Goal: Complete application form

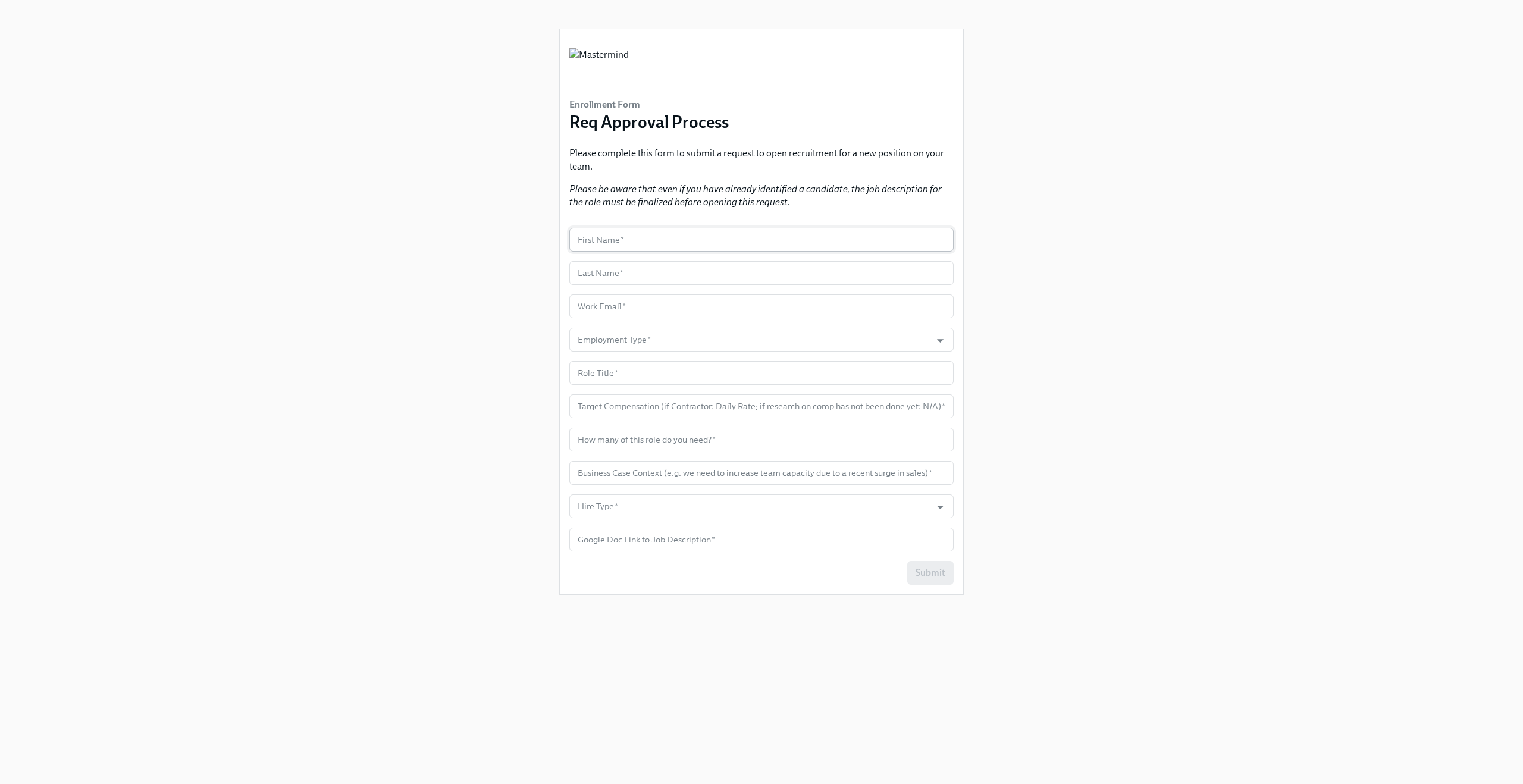
click at [617, 240] on input "text" at bounding box center [762, 240] width 384 height 24
type input "Claus"
type input "Meyer Test"
click at [642, 313] on input "text" at bounding box center [762, 307] width 384 height 24
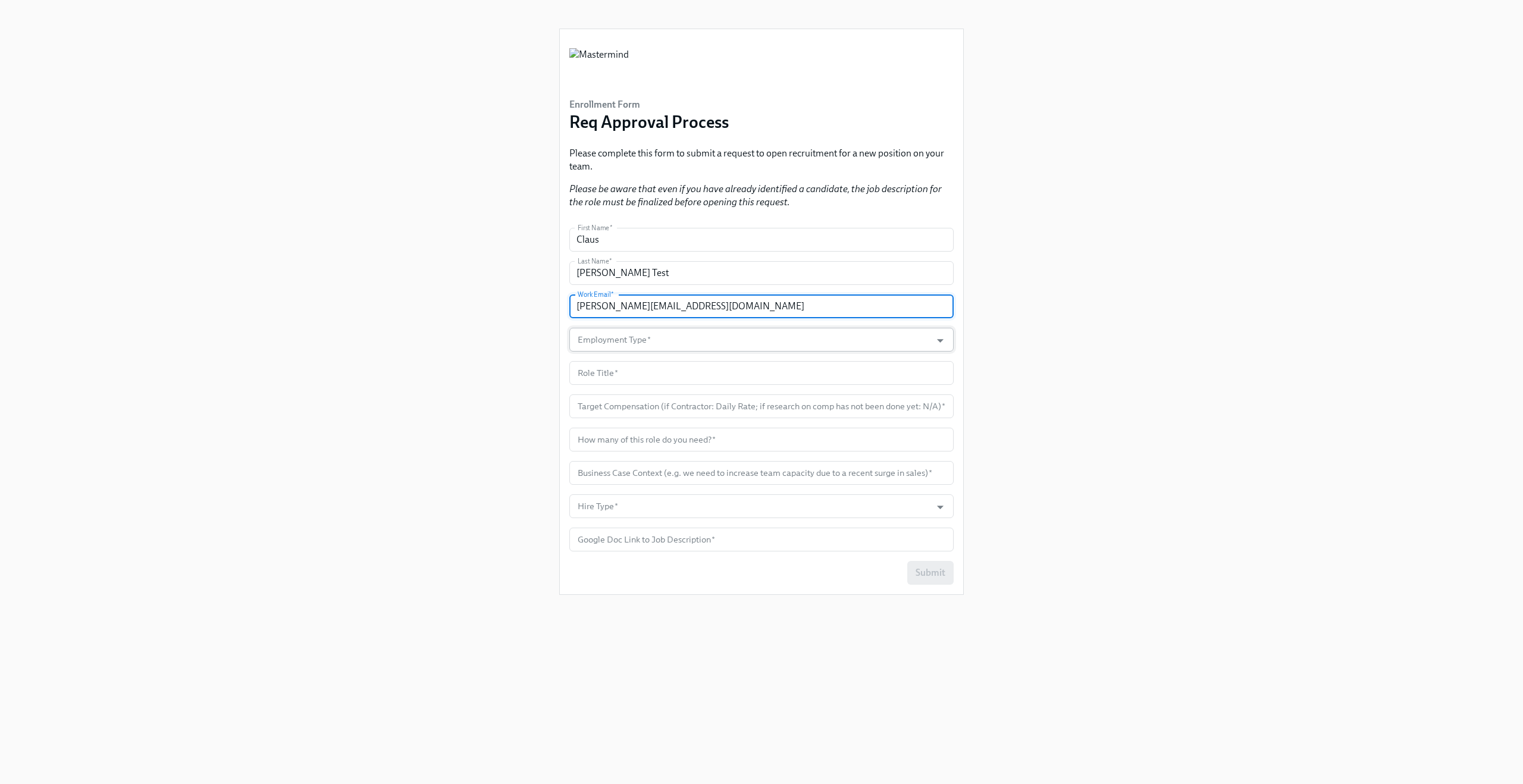
type input "claus.meyer+mastermind@dadohr.com"
click at [613, 337] on input "Employment Type   *" at bounding box center [750, 340] width 350 height 24
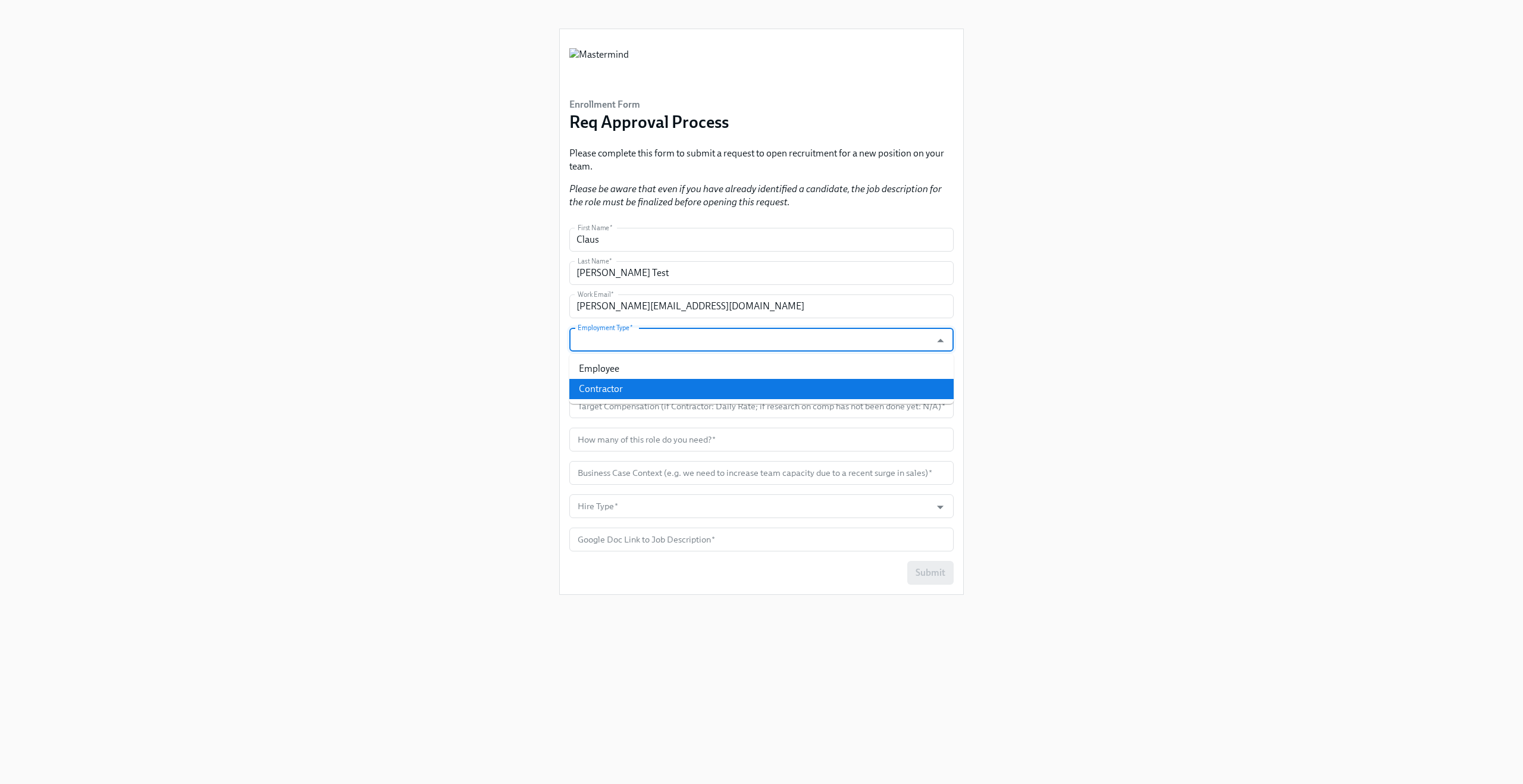
click at [609, 383] on li "Contractor" at bounding box center [762, 389] width 384 height 21
type input "Contractor"
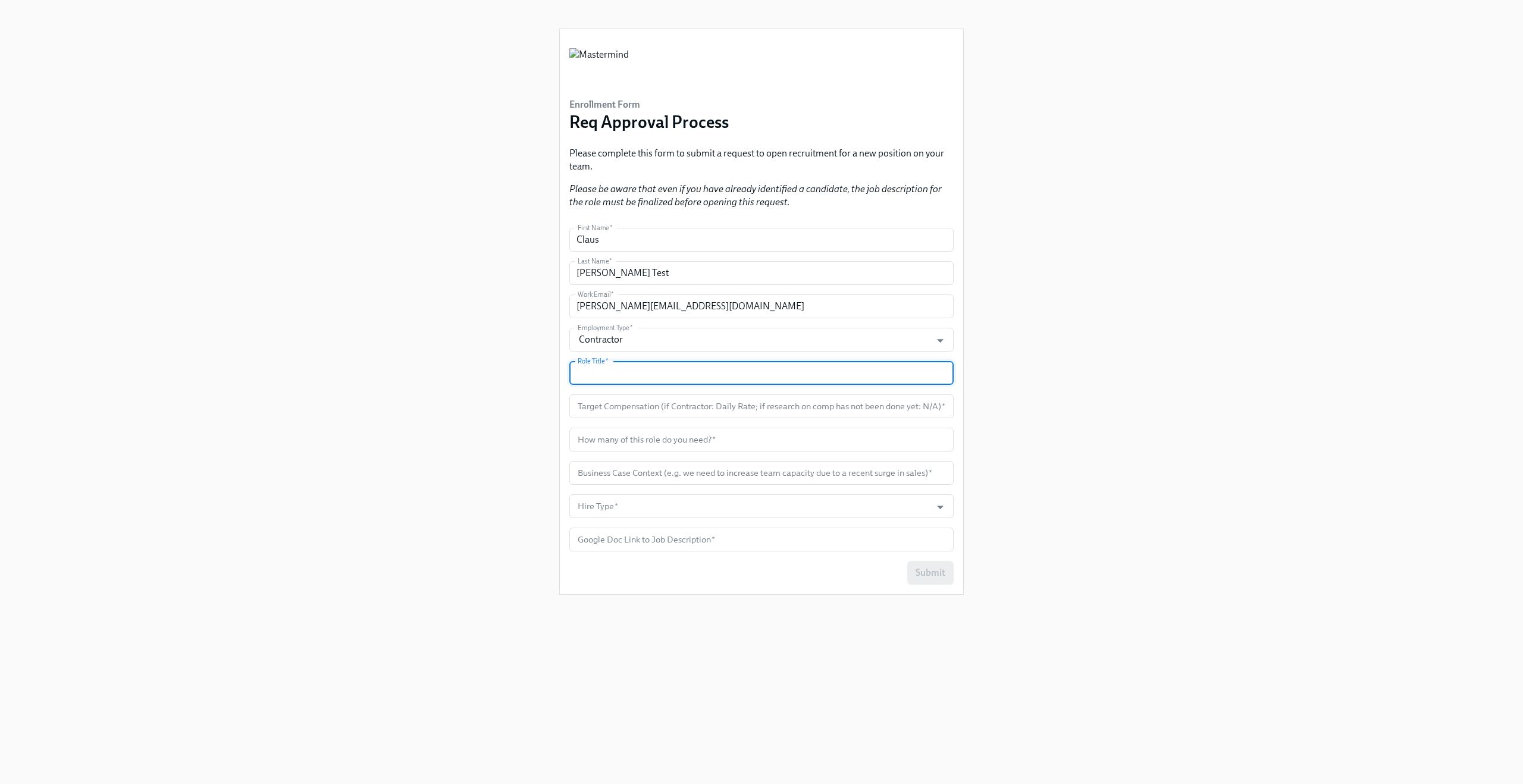
click at [611, 372] on input "text" at bounding box center [762, 373] width 384 height 24
type input "Test"
type input "10000"
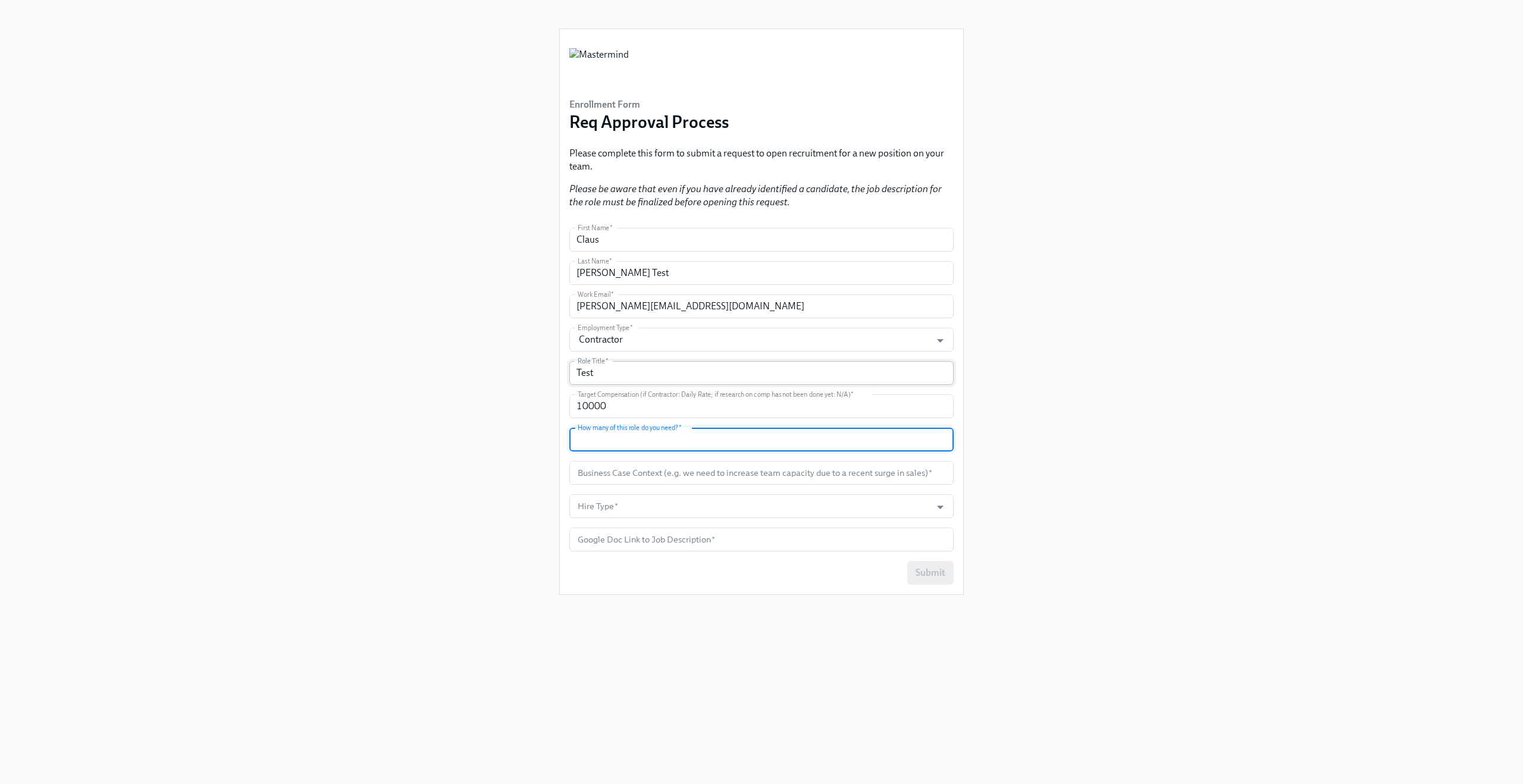
type input "4"
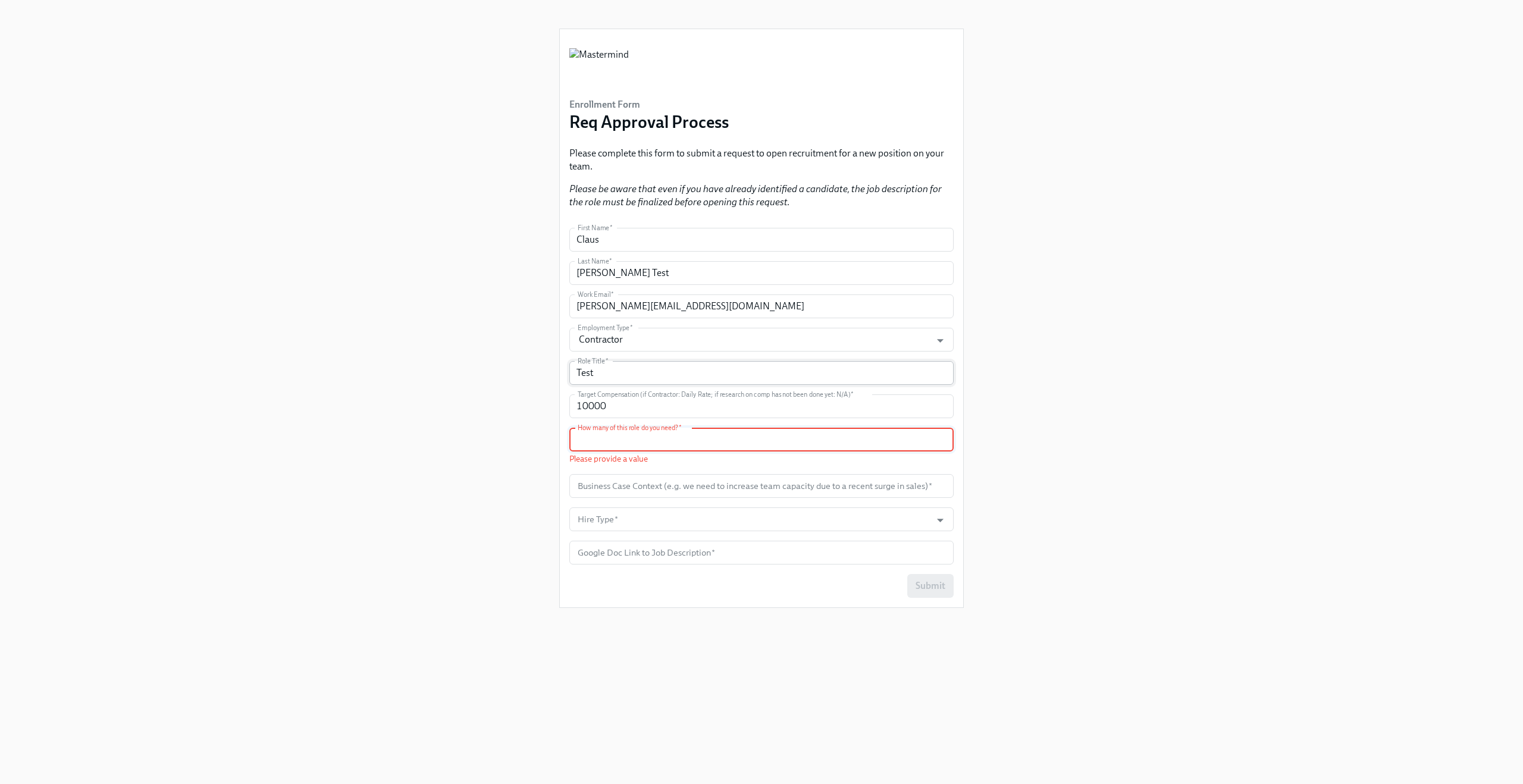
type input "3"
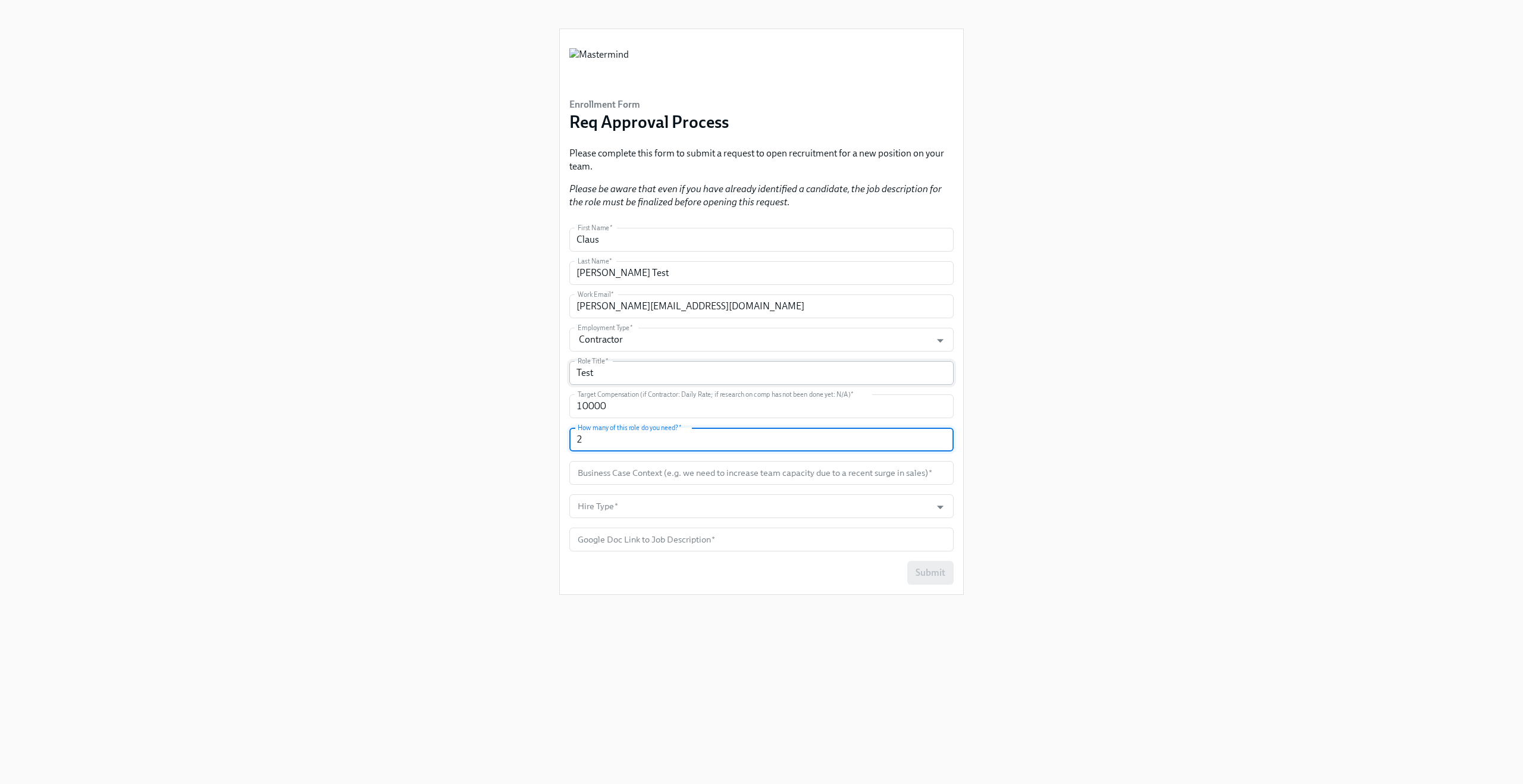
type input "2"
type input "Test"
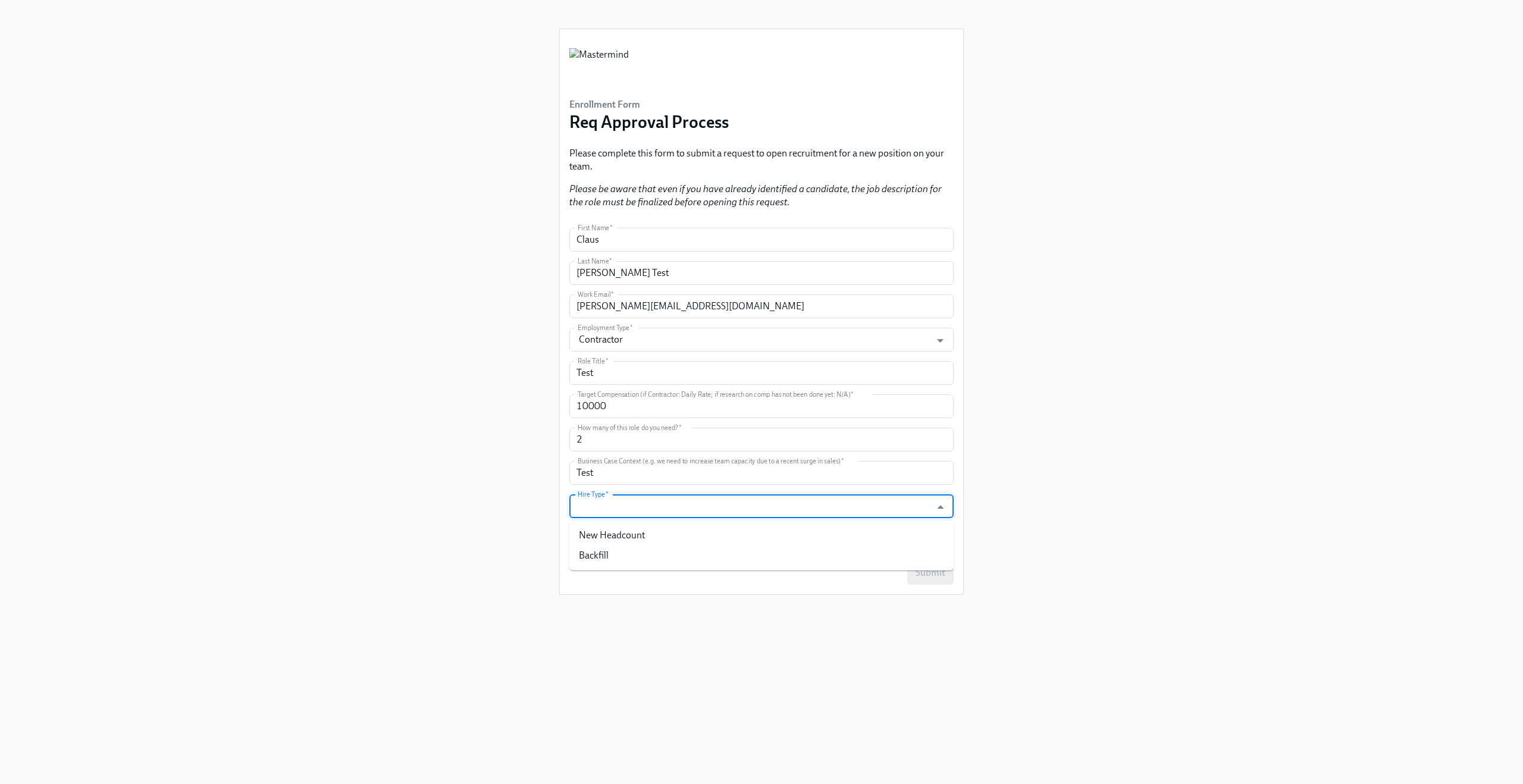
click at [612, 503] on input "Hire Type   *" at bounding box center [750, 507] width 350 height 24
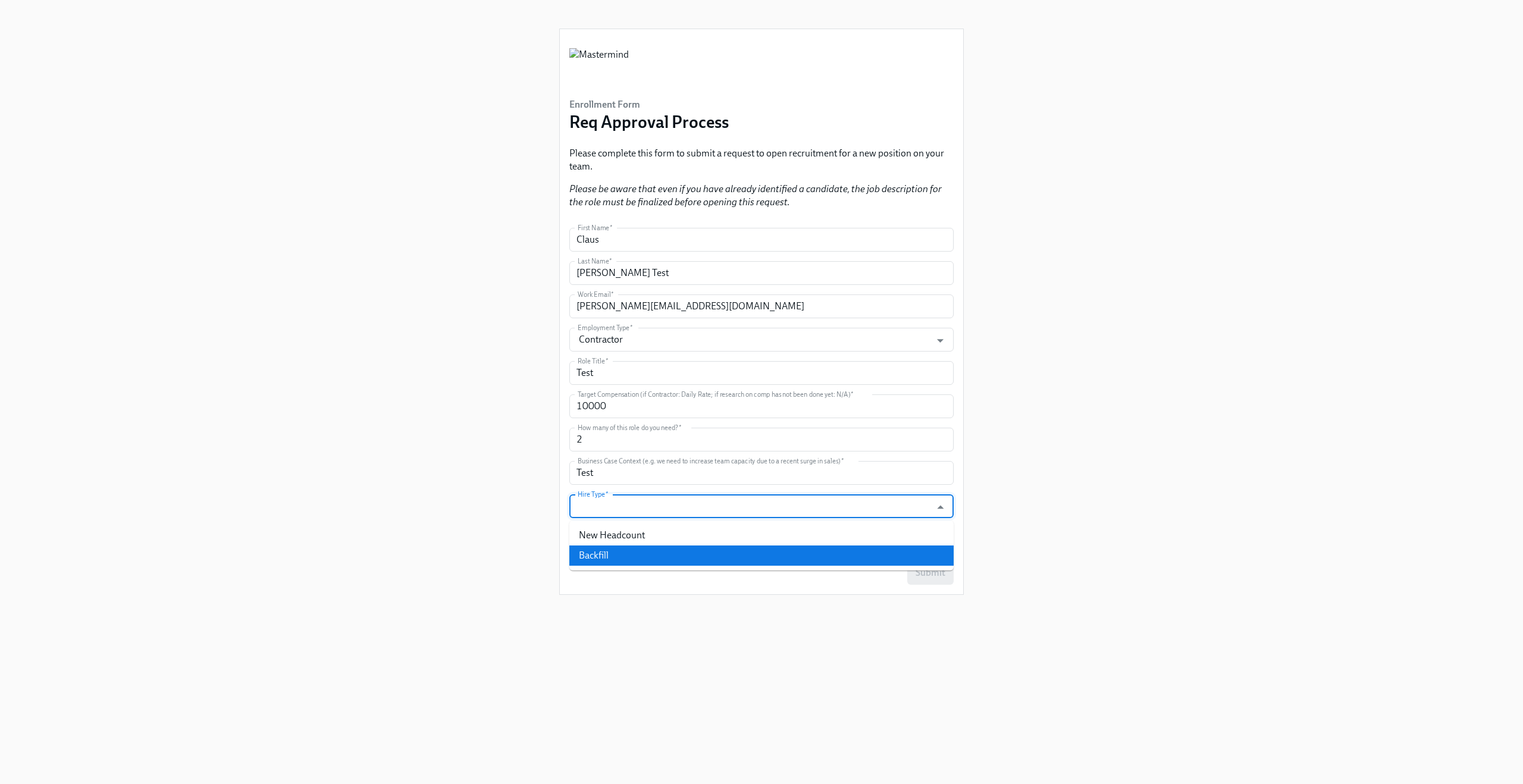
click at [610, 552] on li "Backfill" at bounding box center [762, 556] width 384 height 21
type input "Backfill"
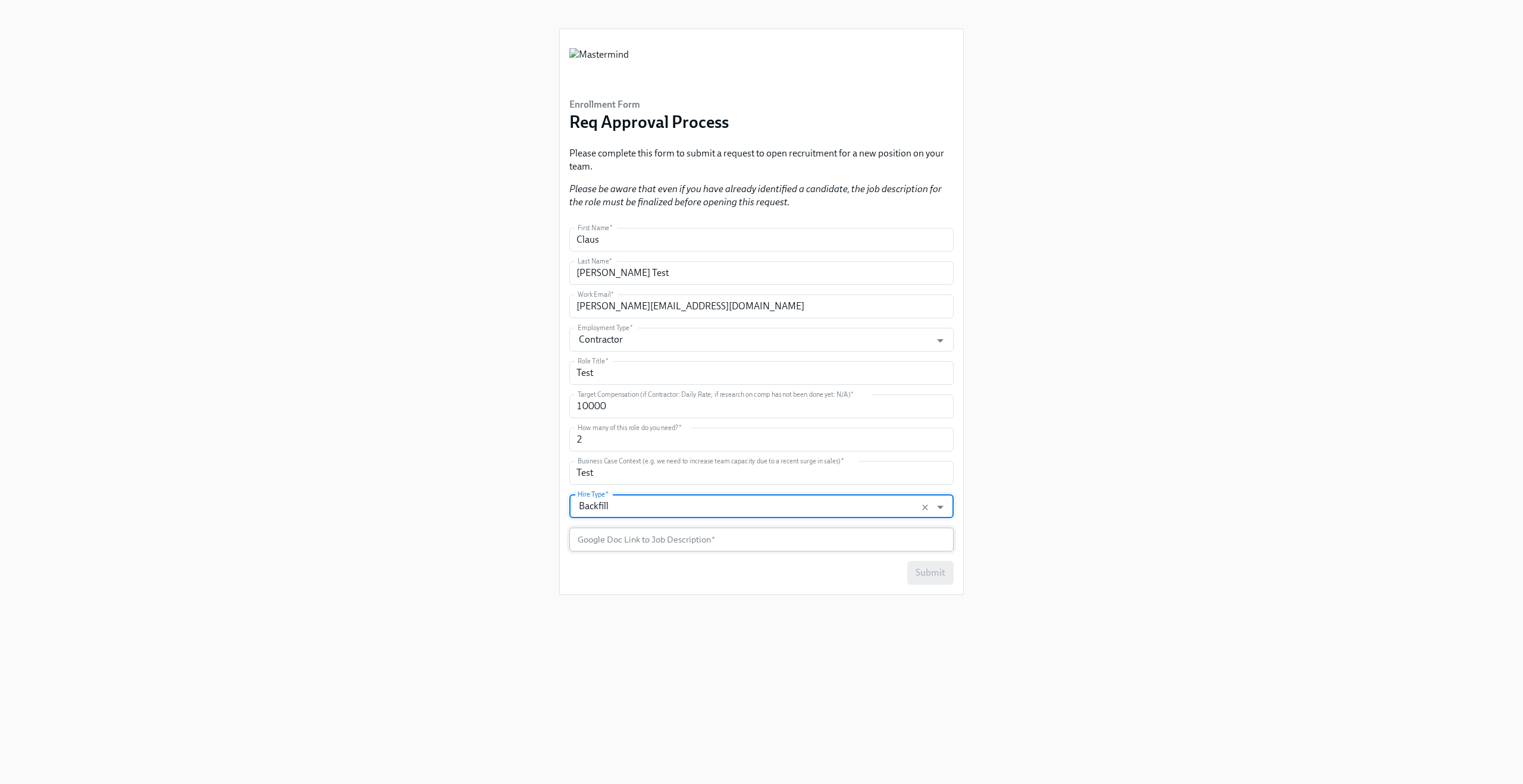
click at [611, 542] on input "text" at bounding box center [762, 540] width 384 height 24
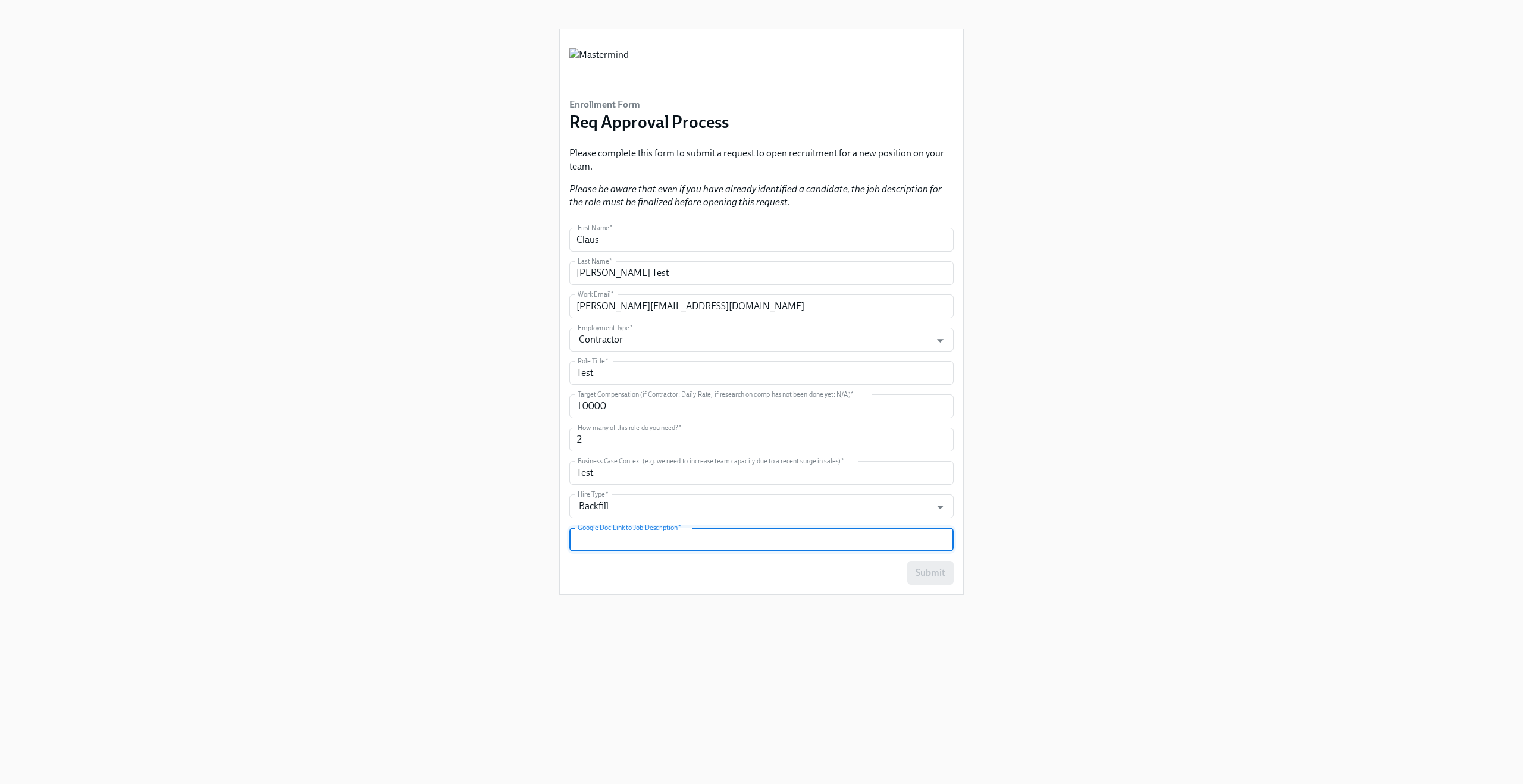
type input "a"
type input "https://"
click at [366, 388] on div "Enrollment Form Req Approval Process Please complete this form to submit a requ…" at bounding box center [762, 377] width 1466 height 756
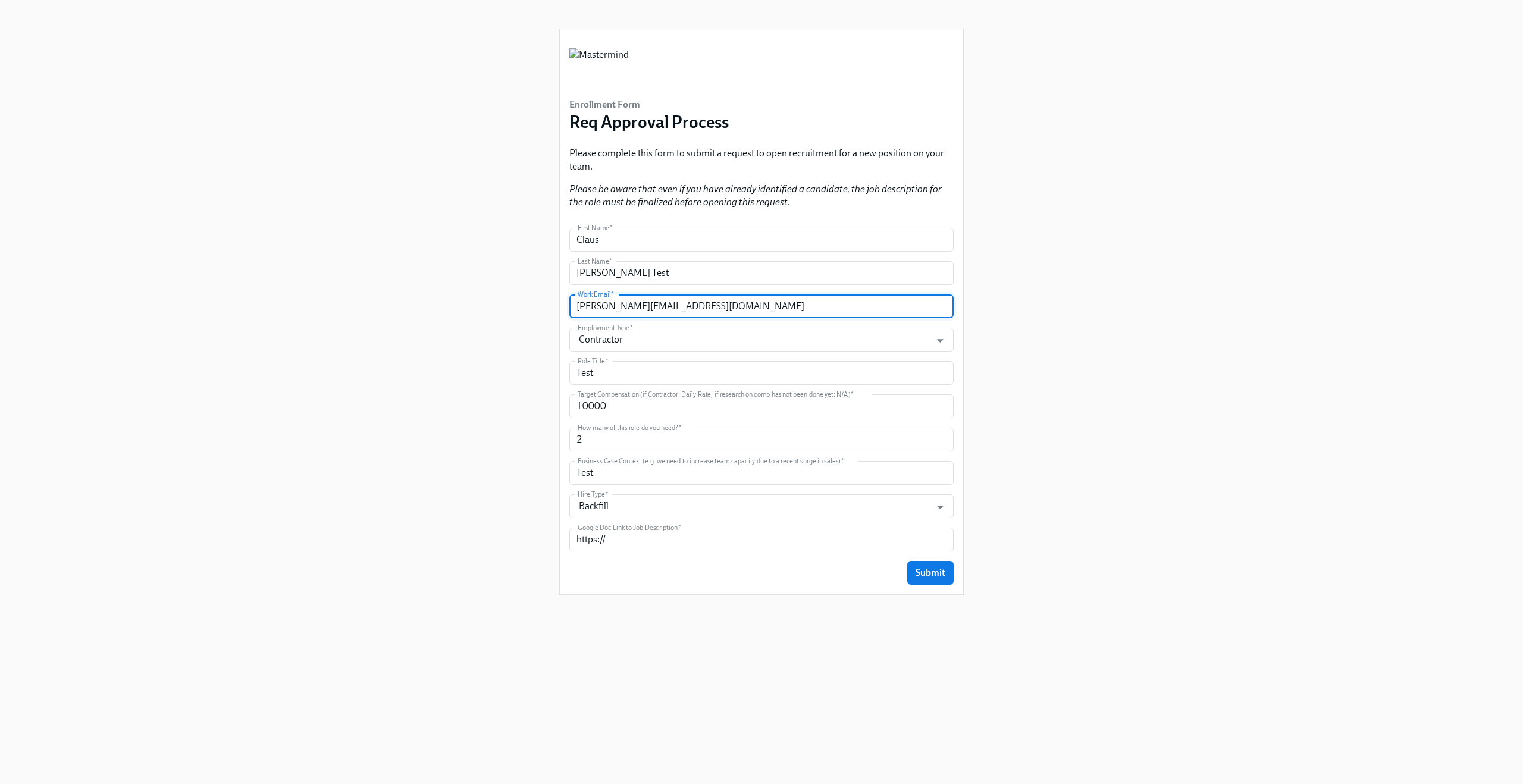
click at [626, 307] on input "[PERSON_NAME][EMAIL_ADDRESS][DOMAIN_NAME]" at bounding box center [762, 307] width 384 height 24
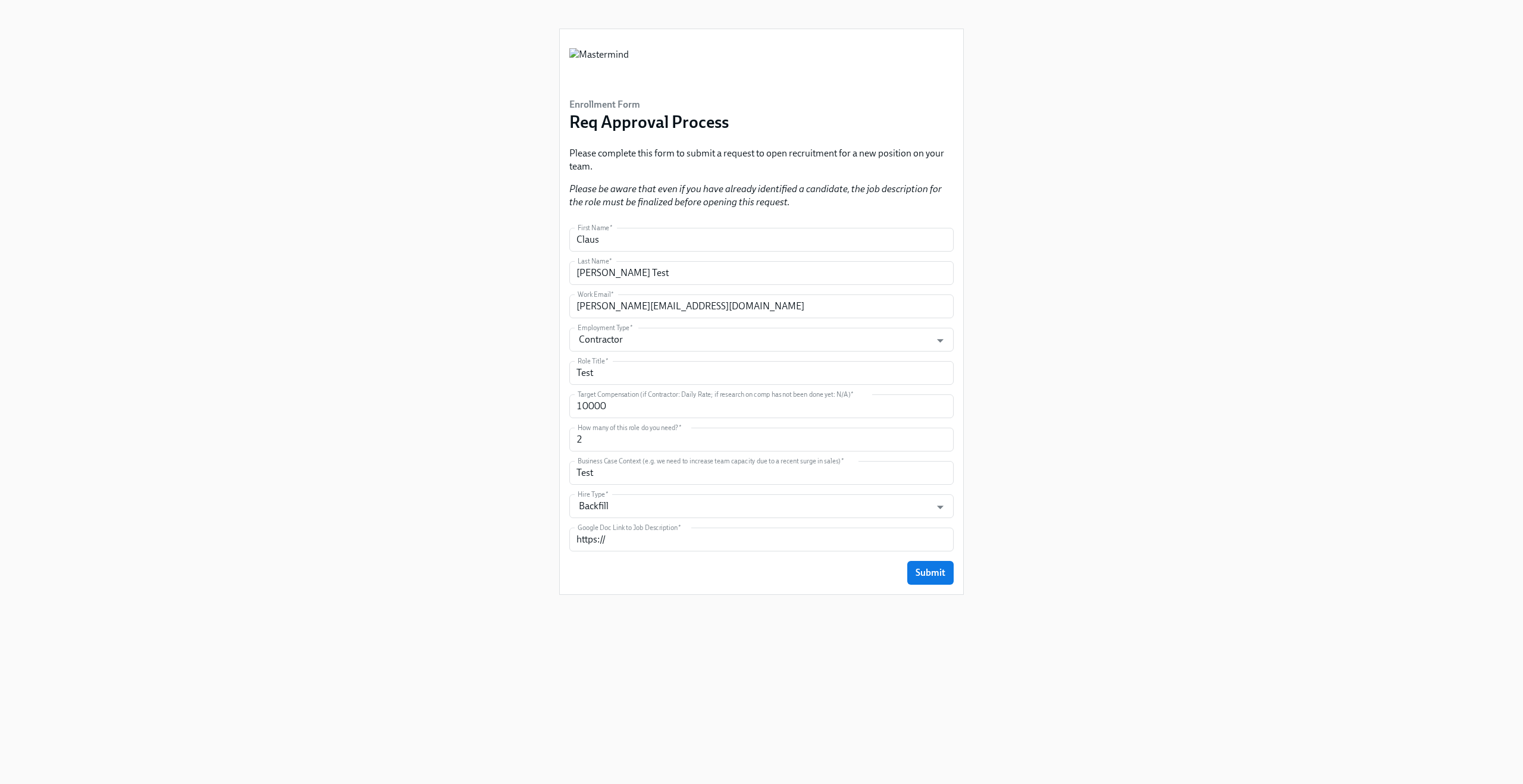
click at [322, 387] on div "Enrollment Form Req Approval Process Please complete this form to submit a requ…" at bounding box center [762, 377] width 1466 height 756
click at [937, 571] on span "Submit" at bounding box center [930, 573] width 30 height 12
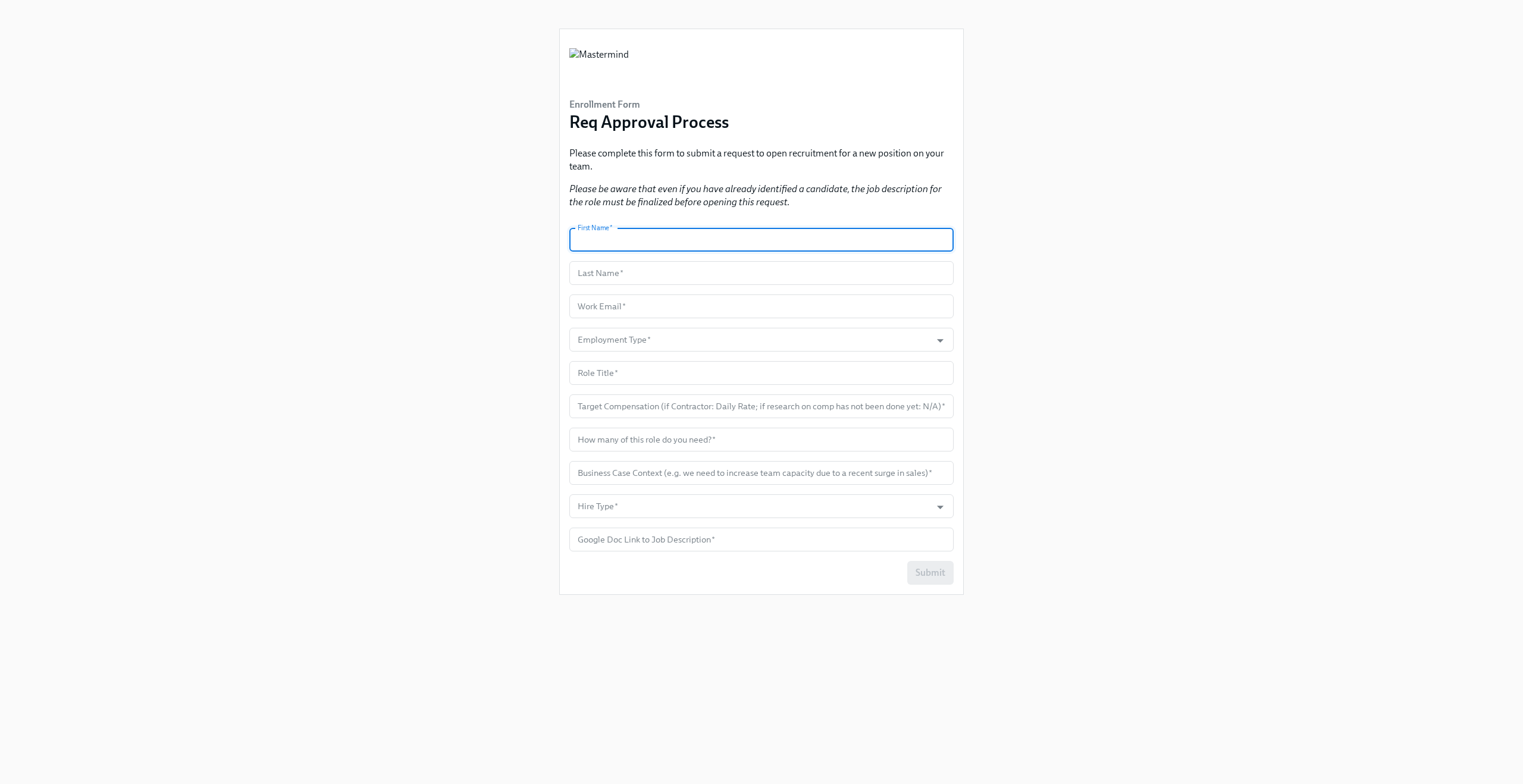
click at [630, 231] on input "text" at bounding box center [762, 240] width 384 height 24
type input "Claus"
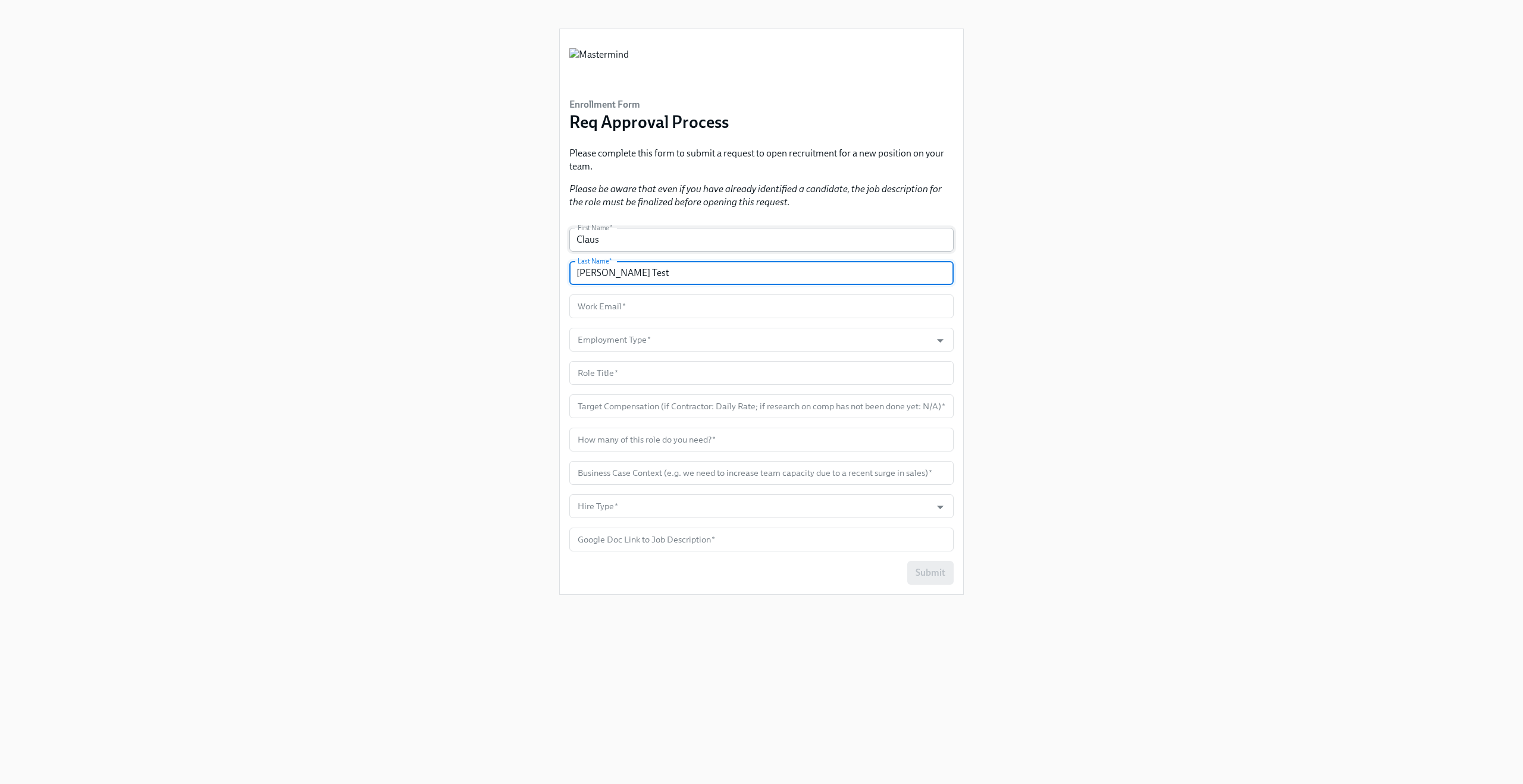
type input "[PERSON_NAME] Test"
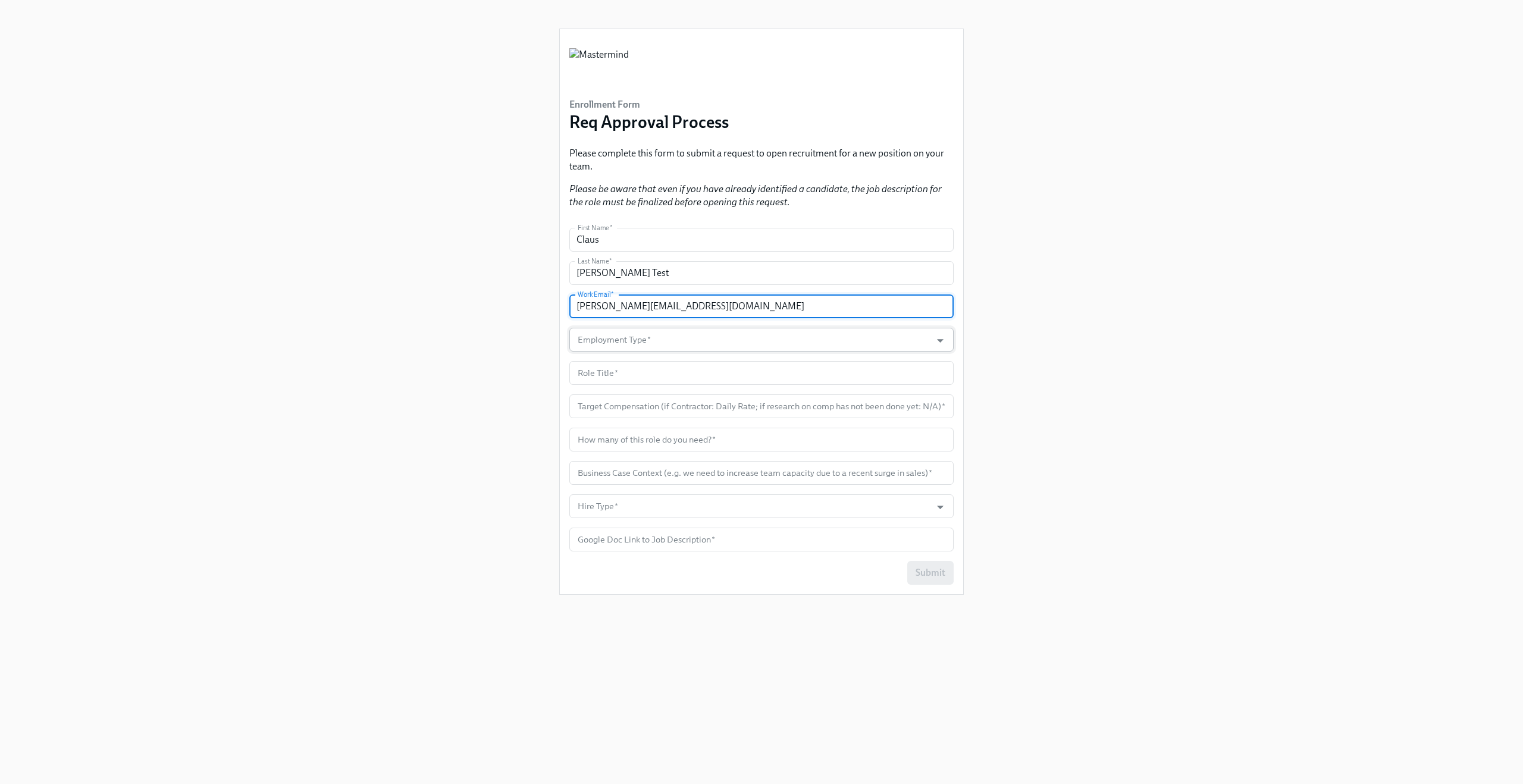
type input "[PERSON_NAME][EMAIL_ADDRESS][DOMAIN_NAME]"
click at [630, 337] on input "Employment Type   *" at bounding box center [750, 340] width 350 height 24
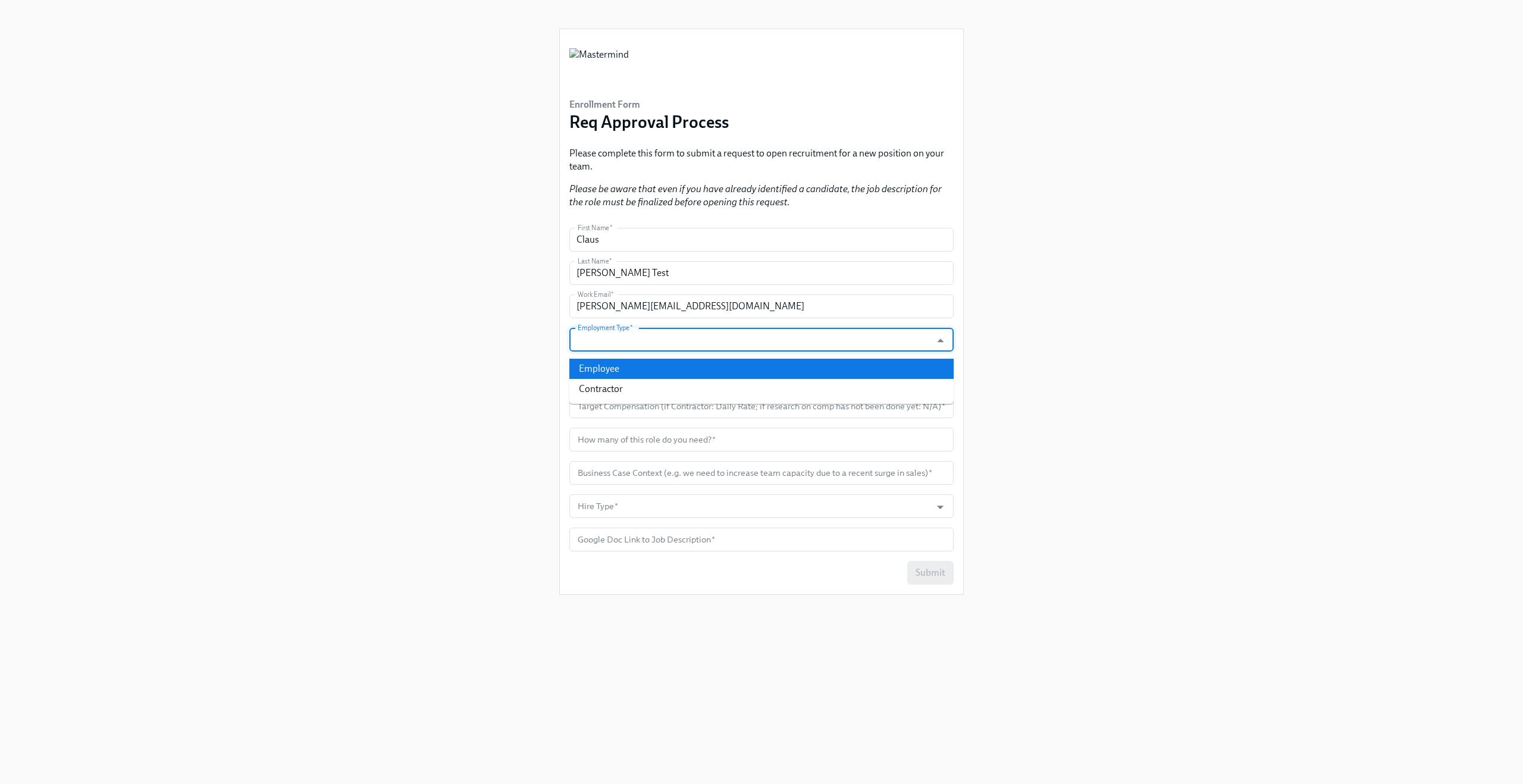
click at [625, 372] on li "Employee" at bounding box center [762, 369] width 384 height 21
type input "Employee"
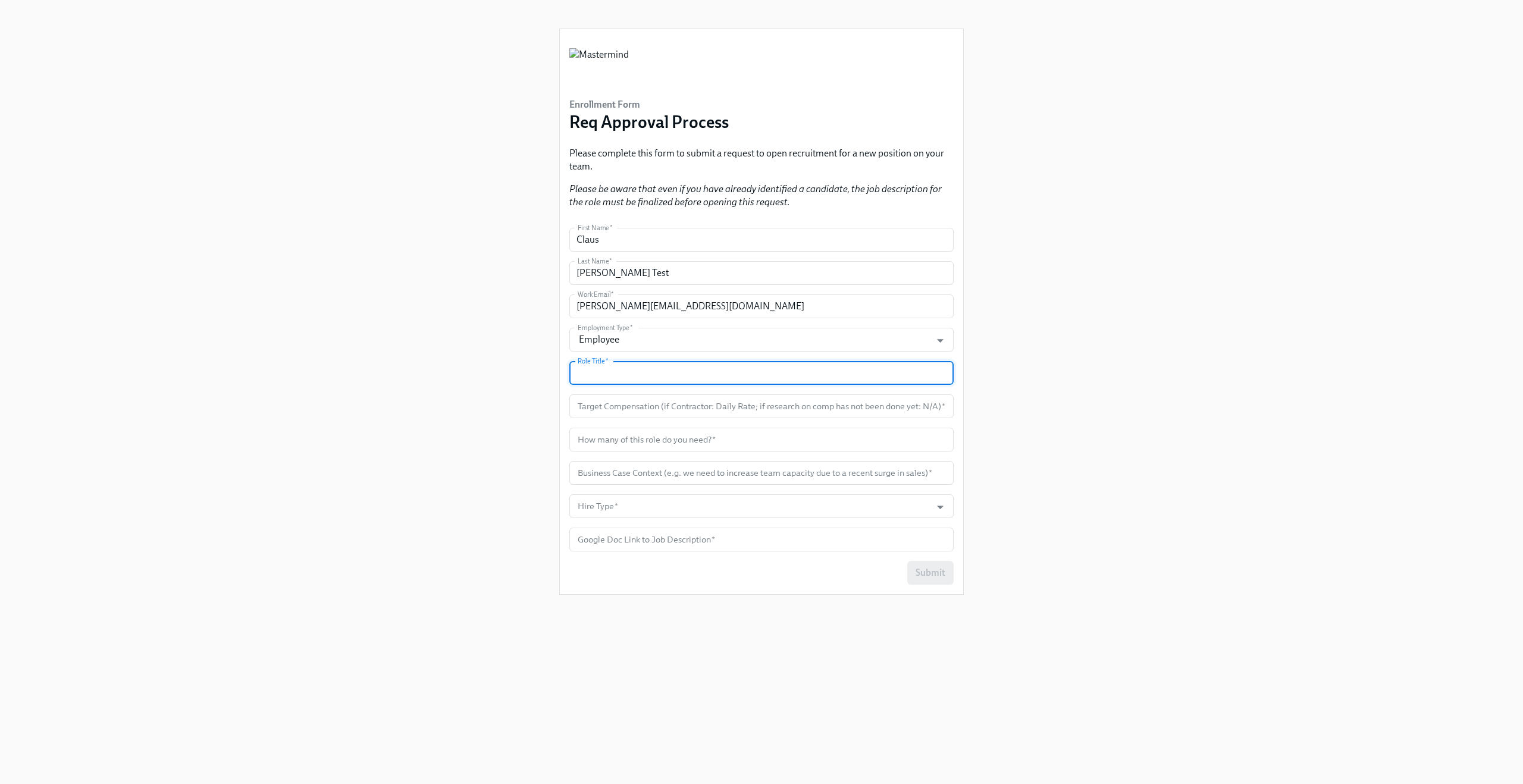
click at [625, 376] on input "text" at bounding box center [762, 373] width 384 height 24
type input "Test"
click at [615, 405] on input "text" at bounding box center [762, 407] width 384 height 24
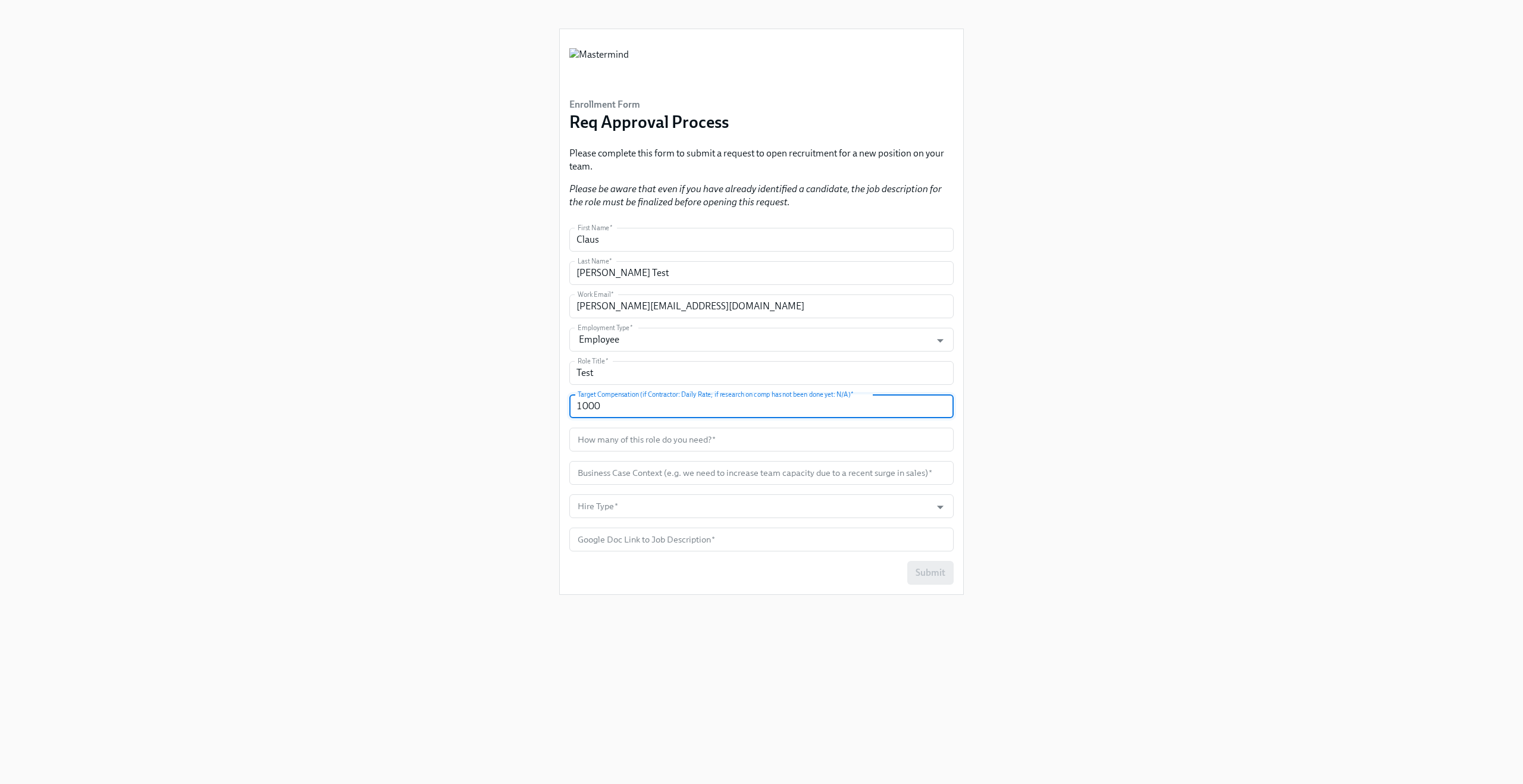
type input "1000"
type input "T"
type input "3"
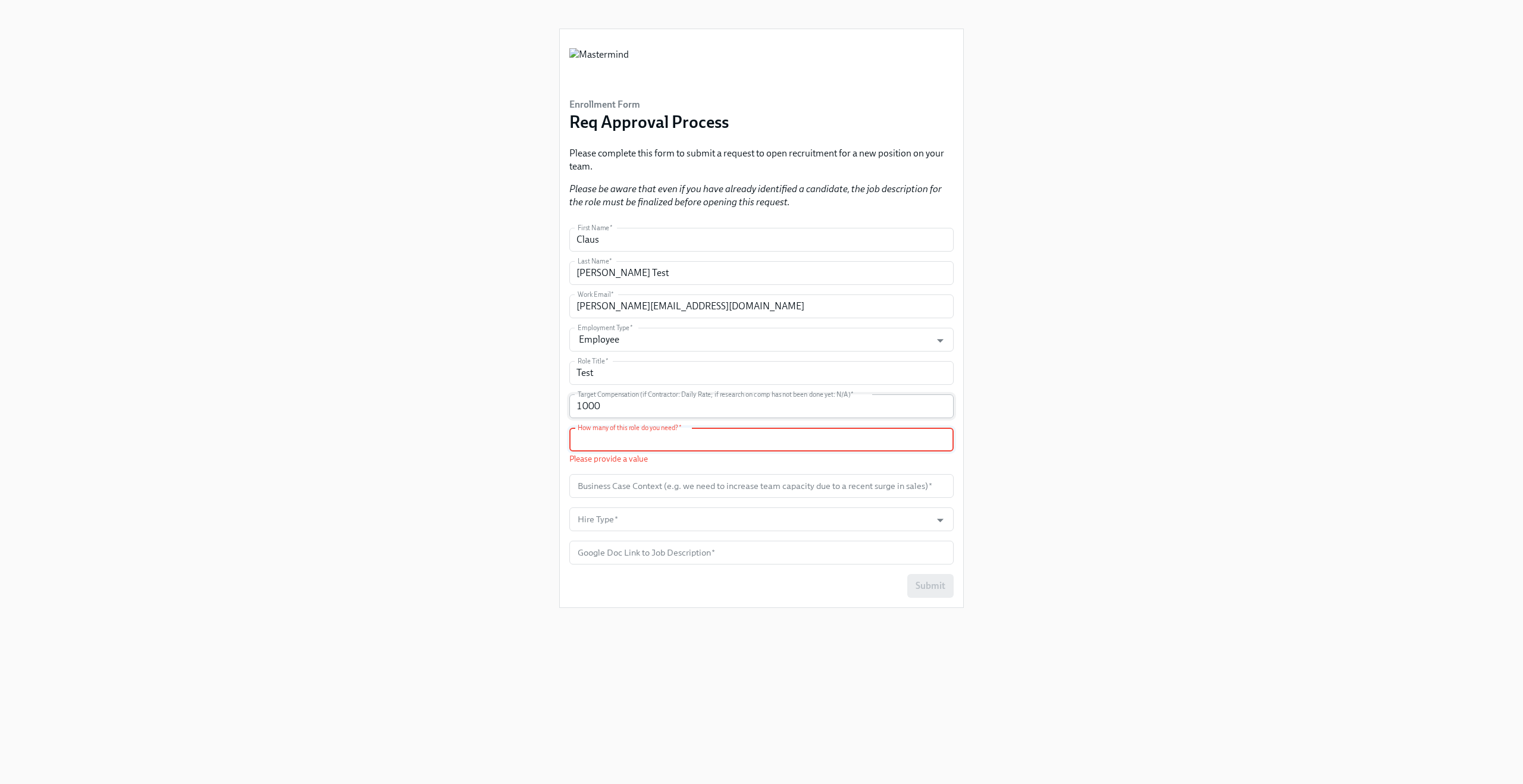
type input "4"
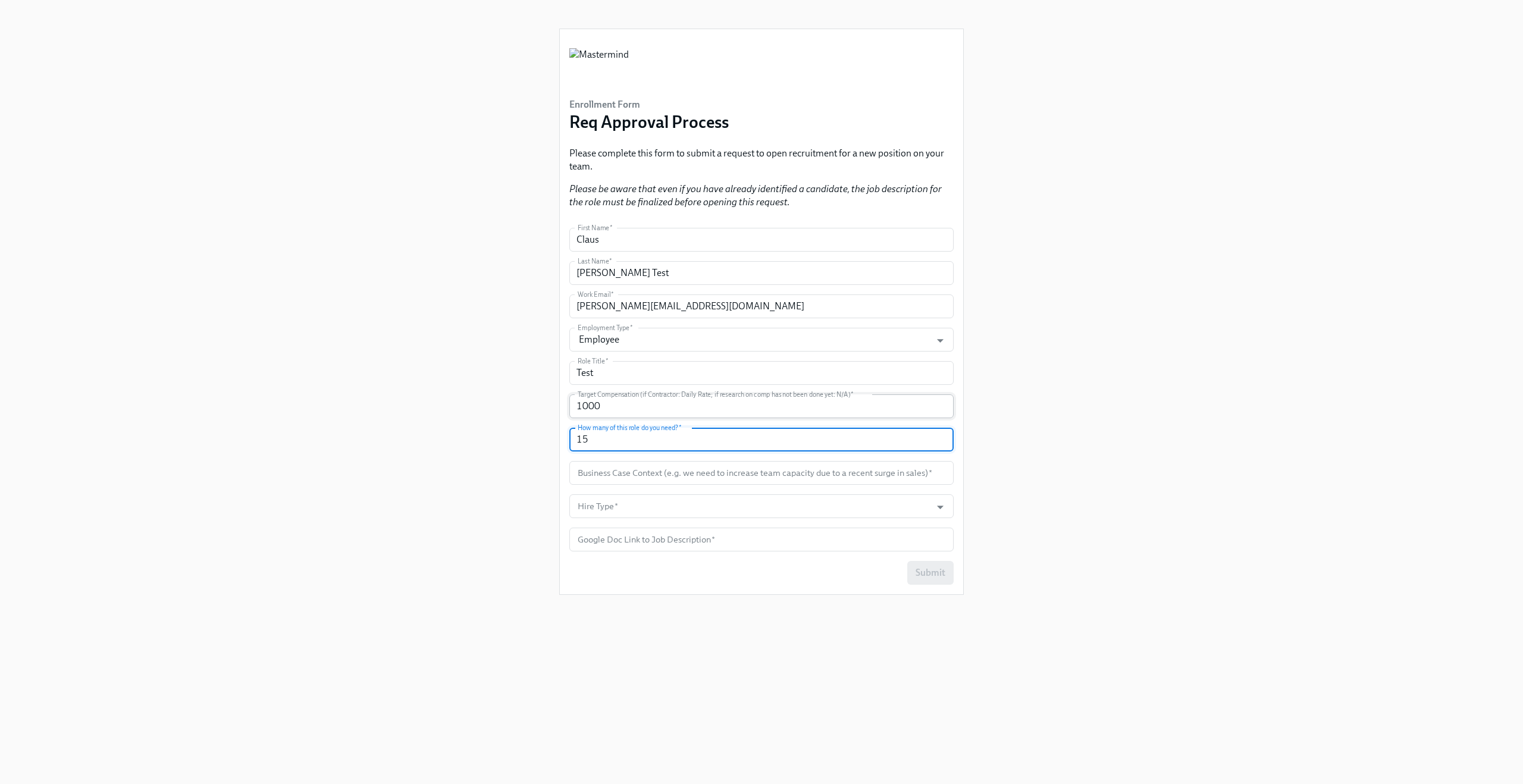
type input "15"
type input "Test"
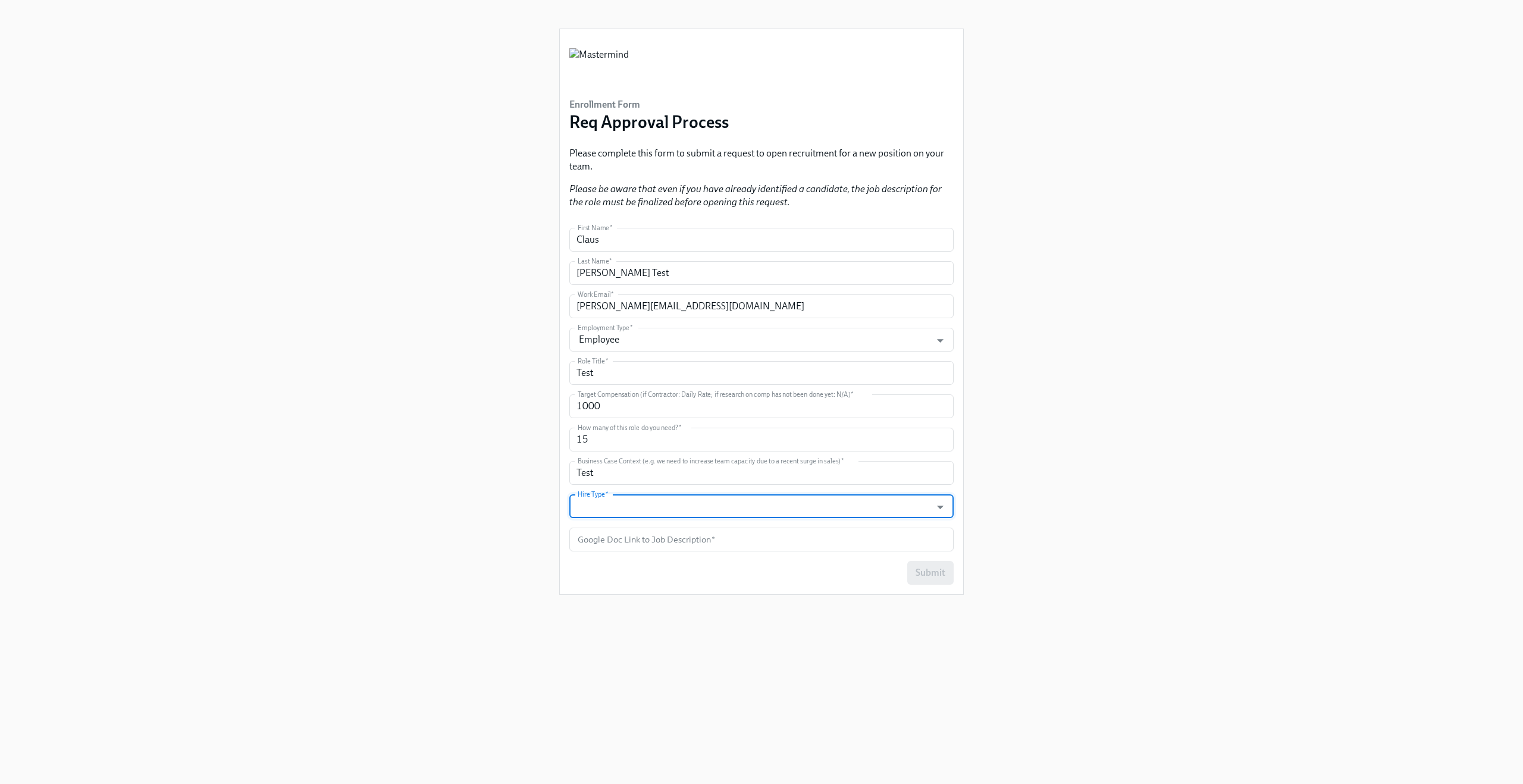
click at [605, 495] on input "Hire Type   *" at bounding box center [750, 507] width 350 height 24
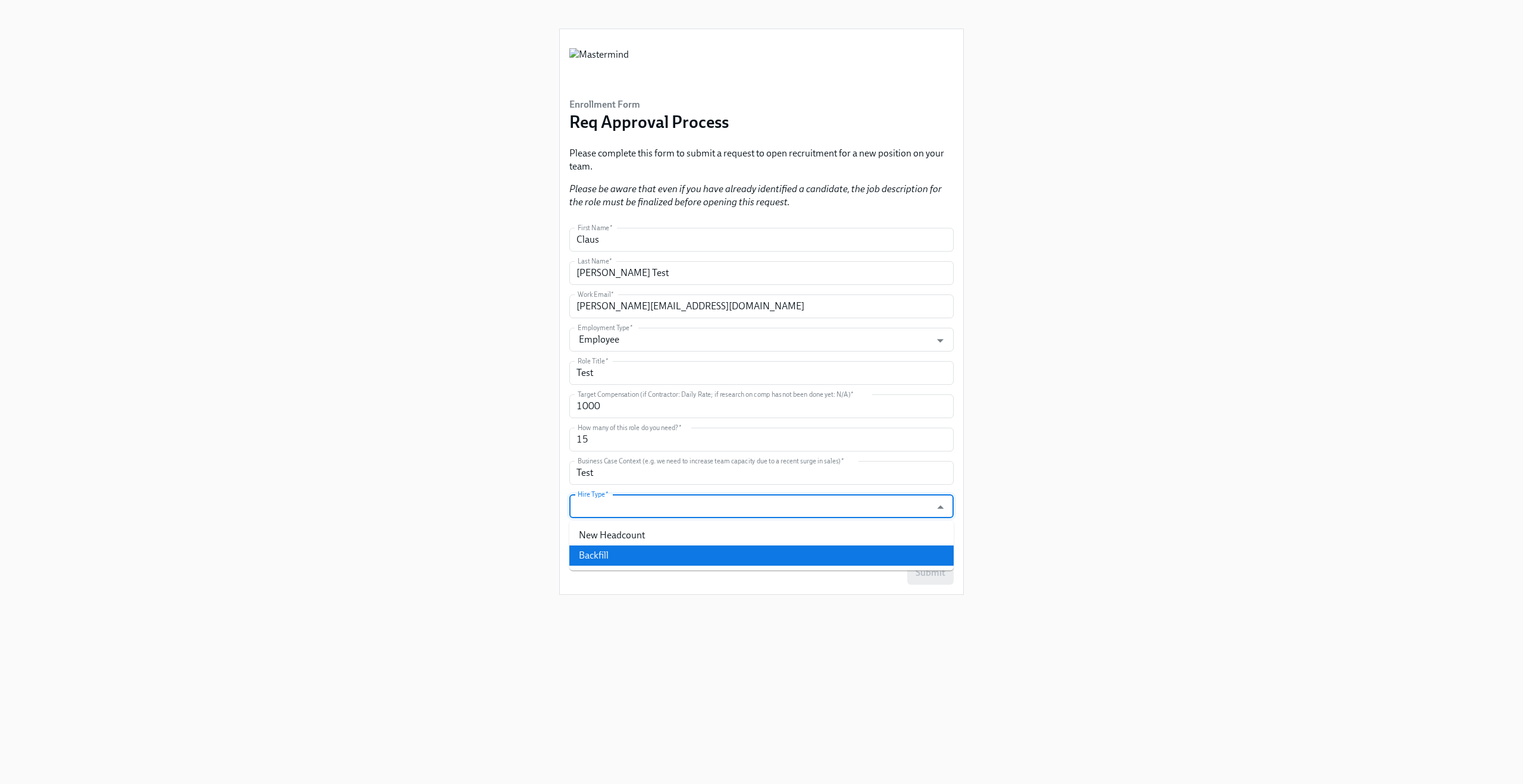
click at [597, 557] on li "Backfill" at bounding box center [762, 556] width 384 height 21
type input "Backfill"
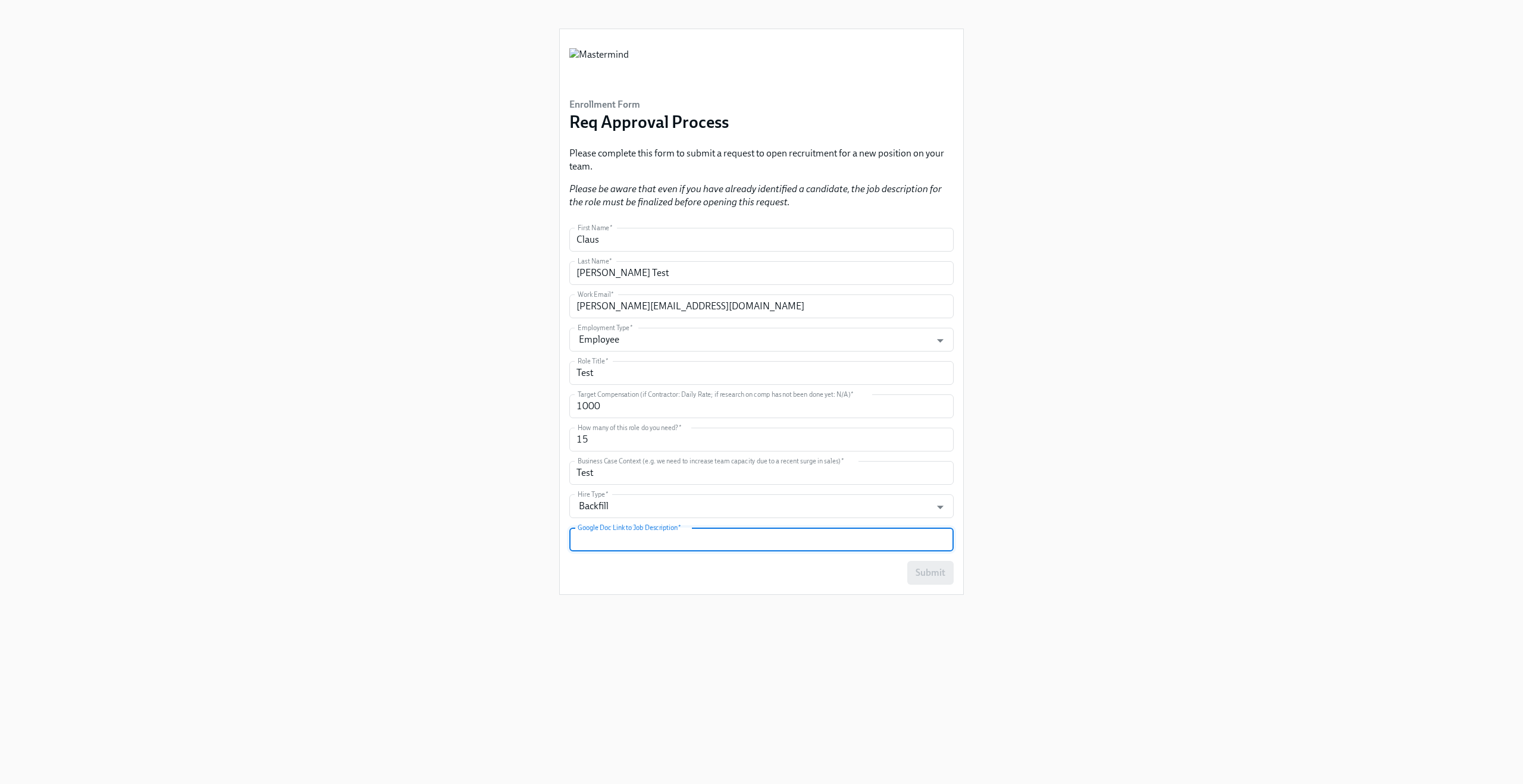
click at [603, 544] on input "text" at bounding box center [762, 540] width 384 height 24
type input "https:"
click at [928, 579] on button "Submit" at bounding box center [930, 573] width 46 height 24
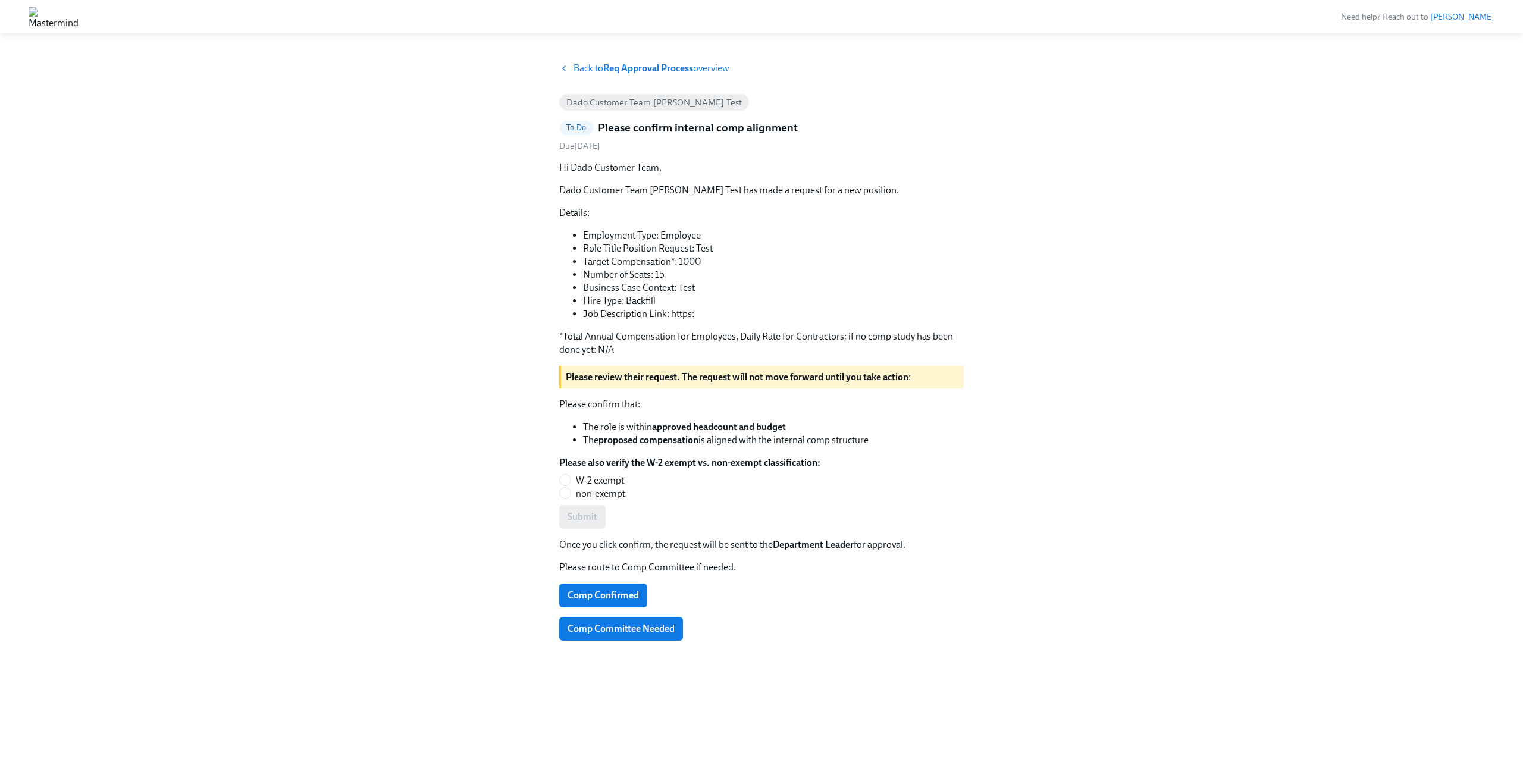
click at [607, 483] on span "W-2 exempt" at bounding box center [600, 481] width 48 height 13
click at [571, 483] on input "W-2 exempt" at bounding box center [565, 480] width 11 height 11
radio input "true"
click at [589, 518] on span "Submit" at bounding box center [582, 517] width 30 height 12
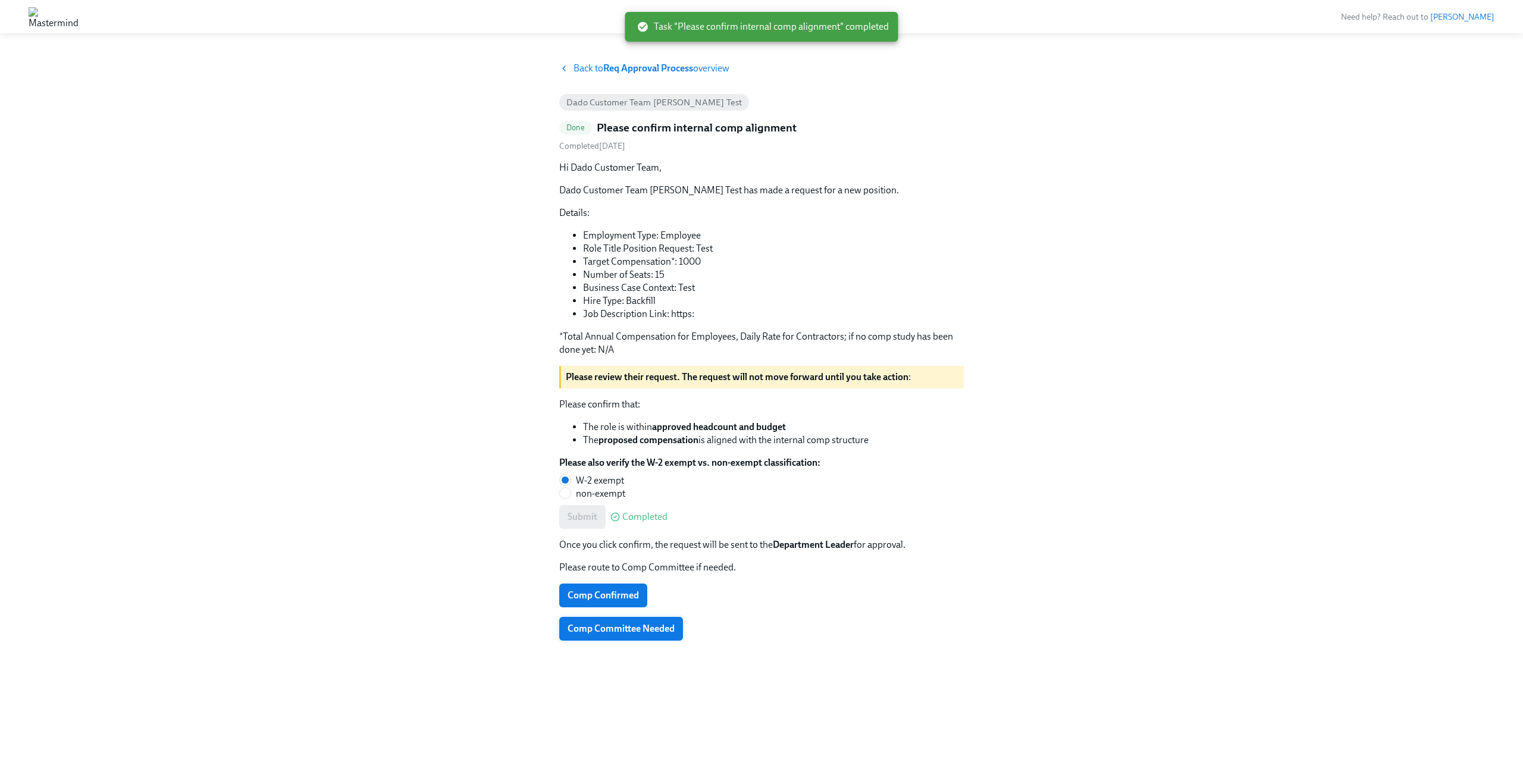
click at [603, 626] on span "Comp Committee Needed" at bounding box center [621, 629] width 107 height 12
